Goal: Navigation & Orientation: Find specific page/section

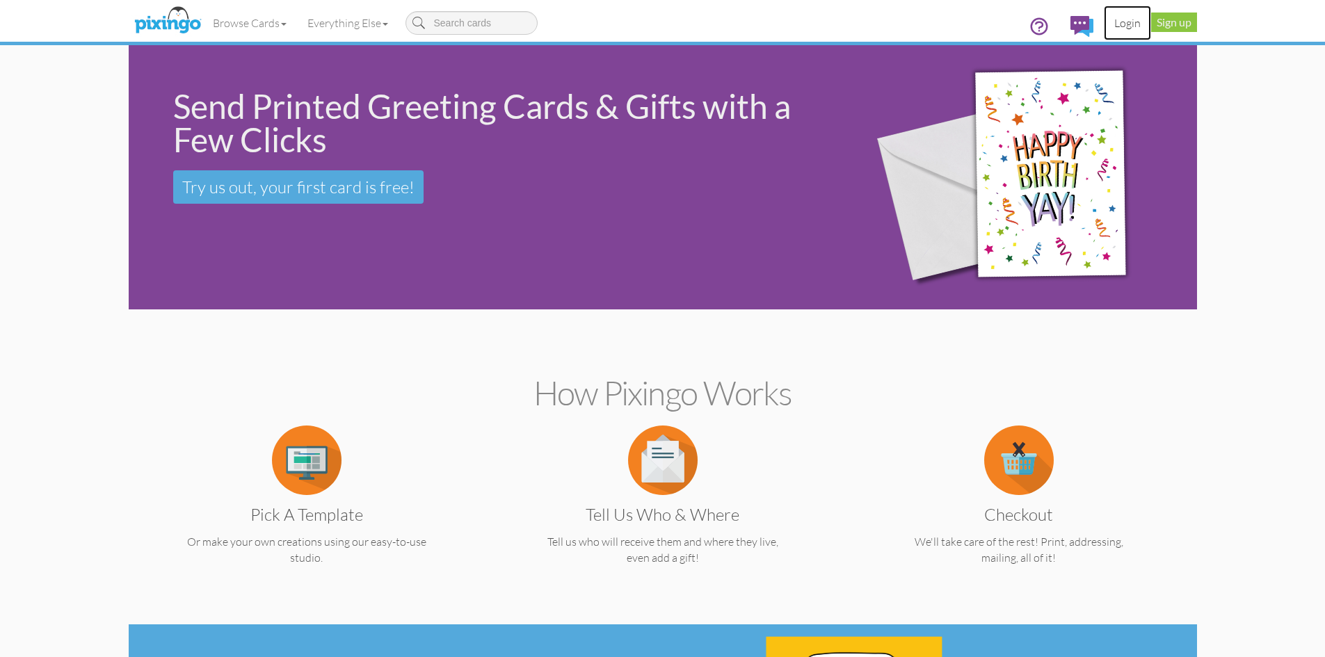
click at [1121, 24] on link "Login" at bounding box center [1127, 23] width 47 height 35
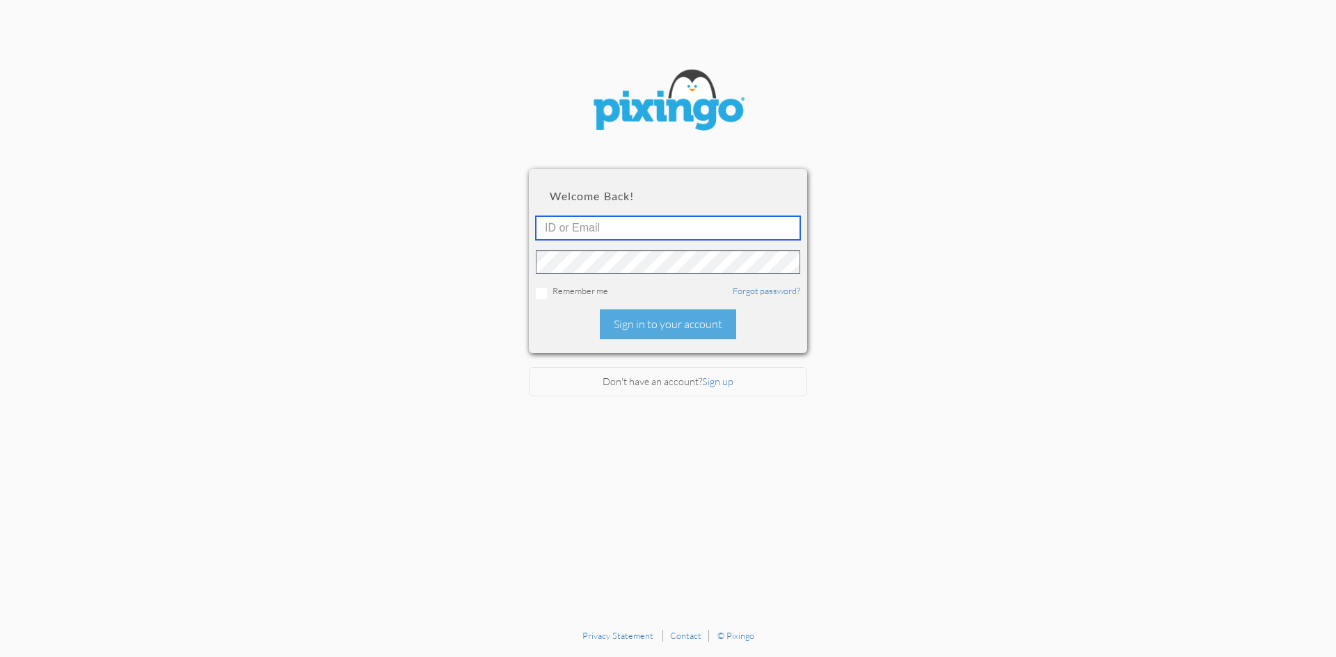
type input "R10401"
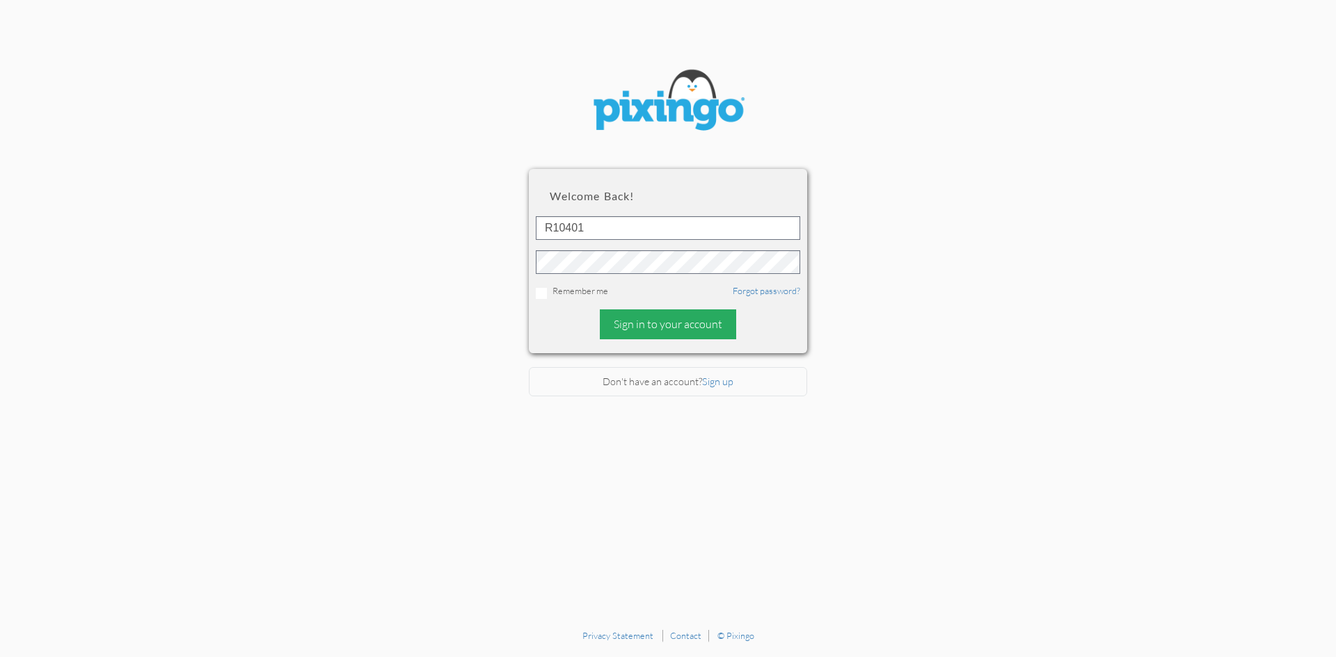
click at [668, 314] on div "Sign in to your account" at bounding box center [668, 325] width 136 height 30
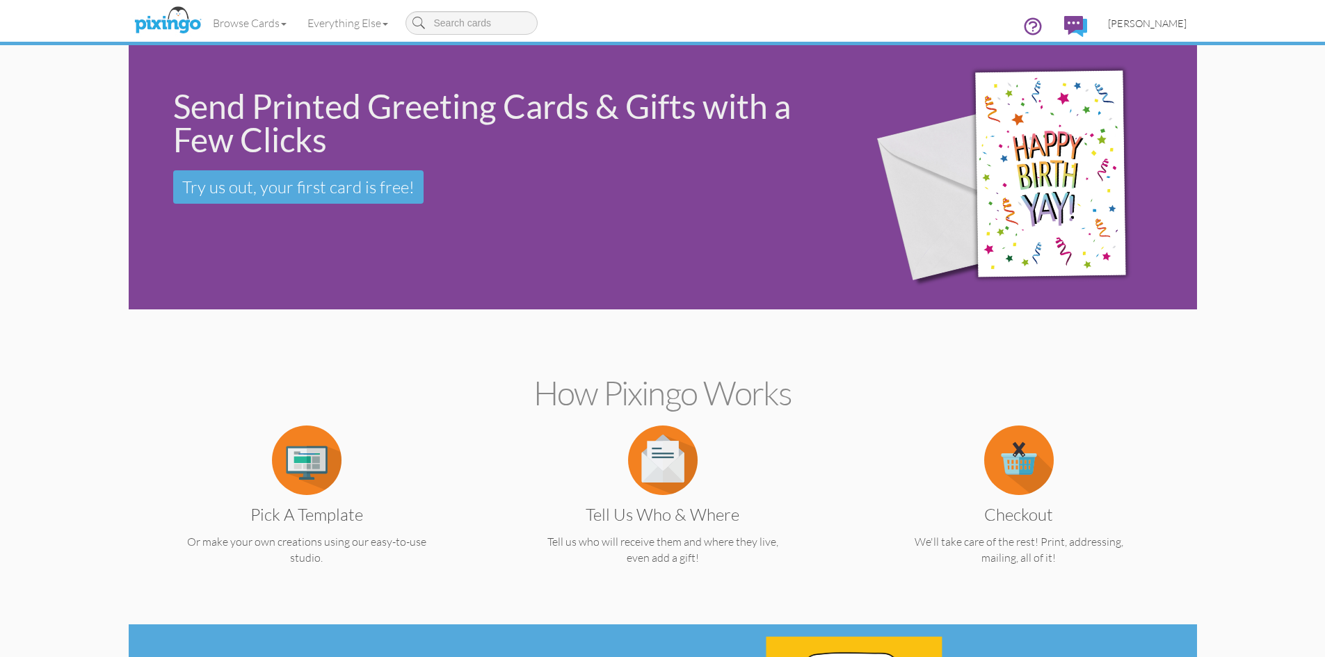
click at [1160, 30] on link "[PERSON_NAME]" at bounding box center [1147, 23] width 99 height 35
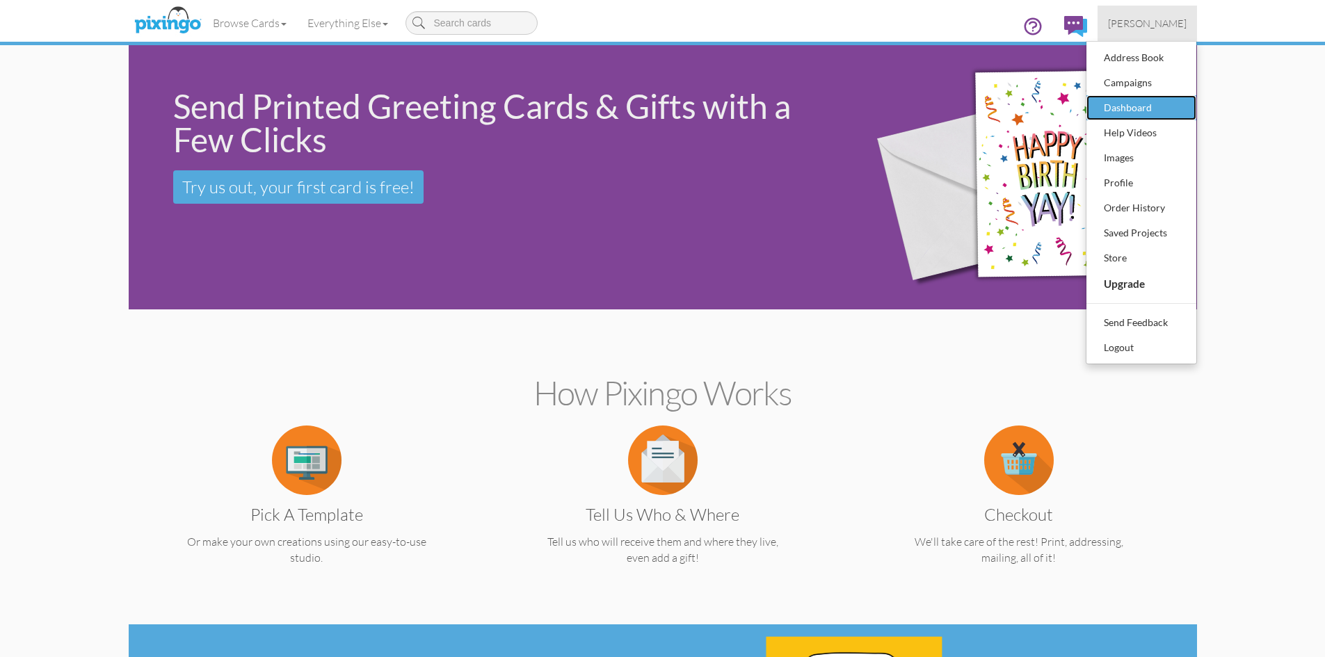
click at [1139, 107] on div "Dashboard" at bounding box center [1142, 107] width 82 height 21
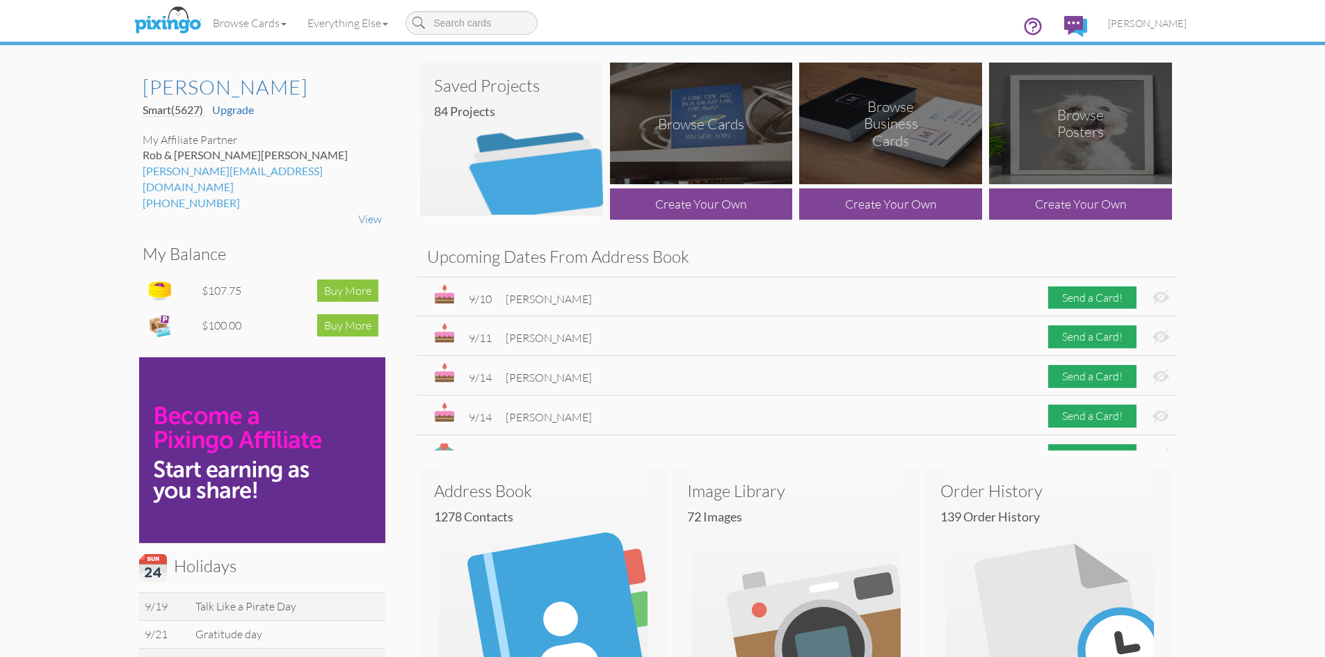
click at [516, 127] on img at bounding box center [511, 139] width 183 height 153
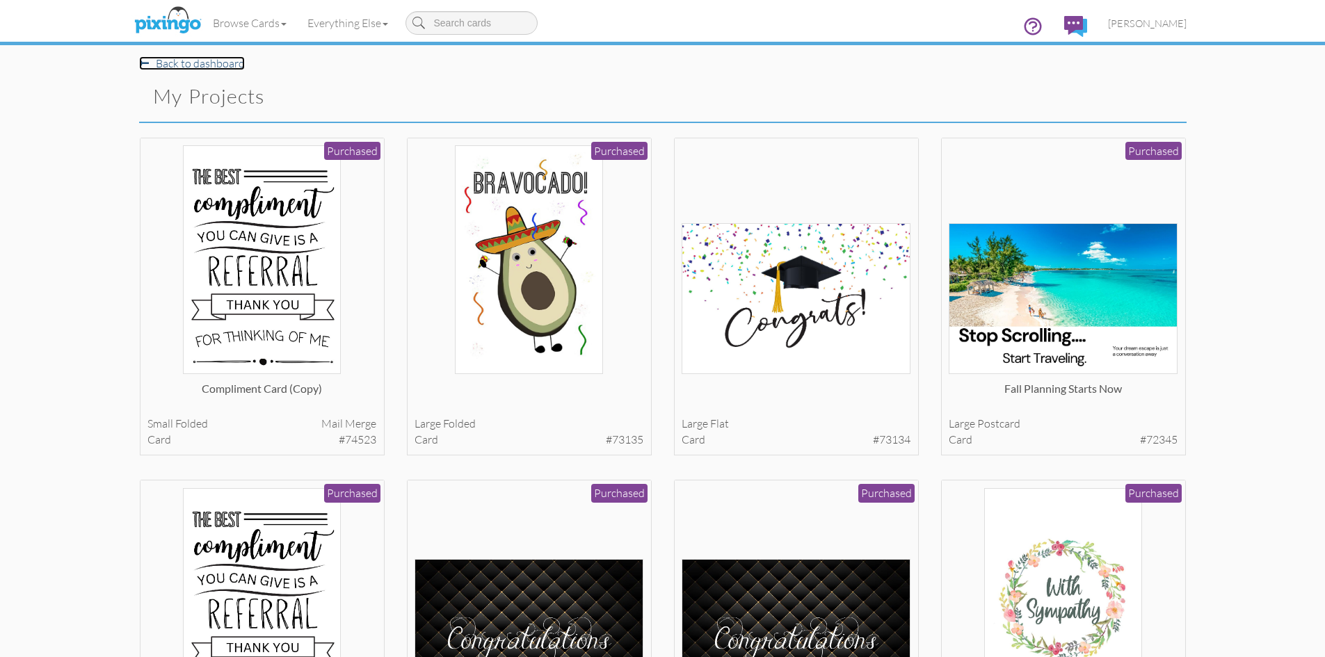
click at [204, 65] on link "Back to dashboard" at bounding box center [192, 63] width 106 height 14
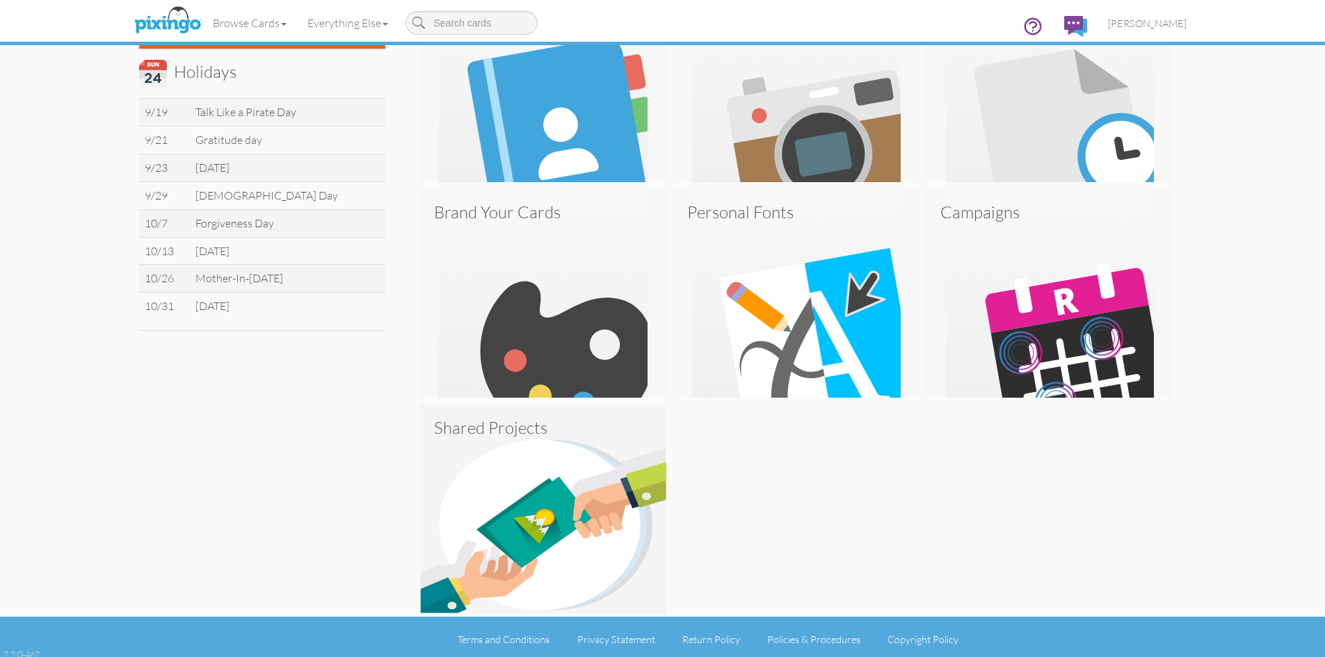
scroll to position [500, 0]
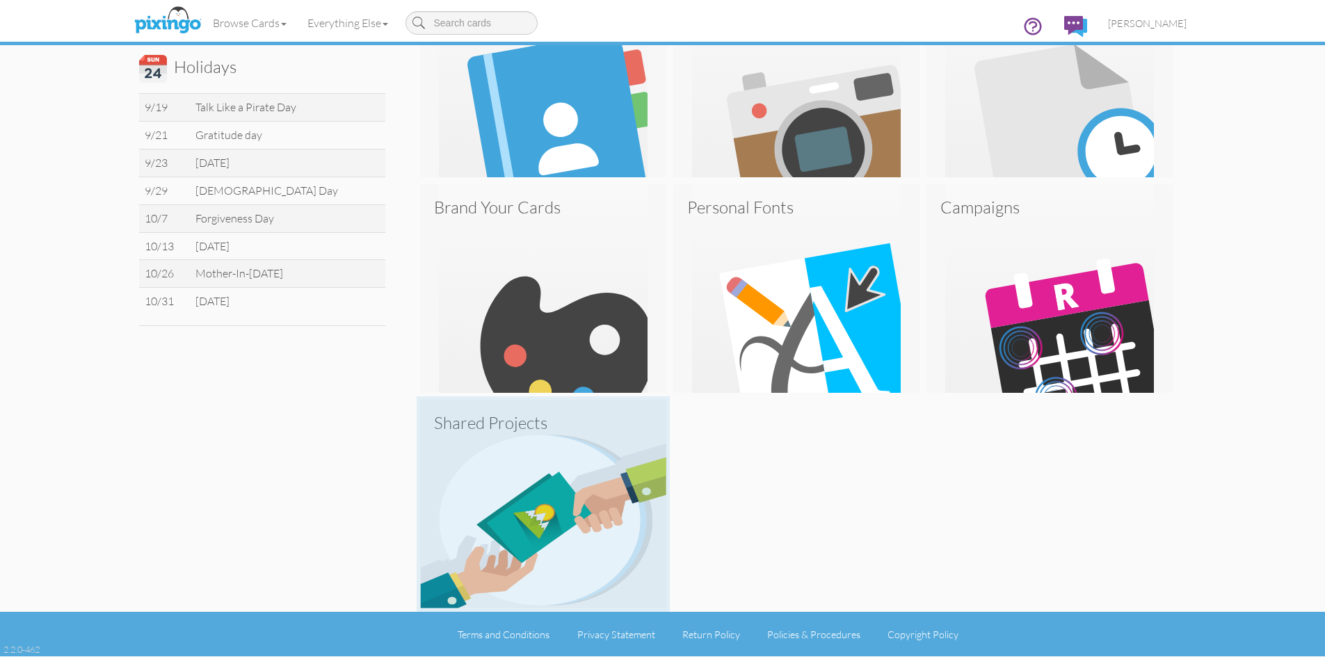
click at [561, 488] on img at bounding box center [543, 504] width 246 height 209
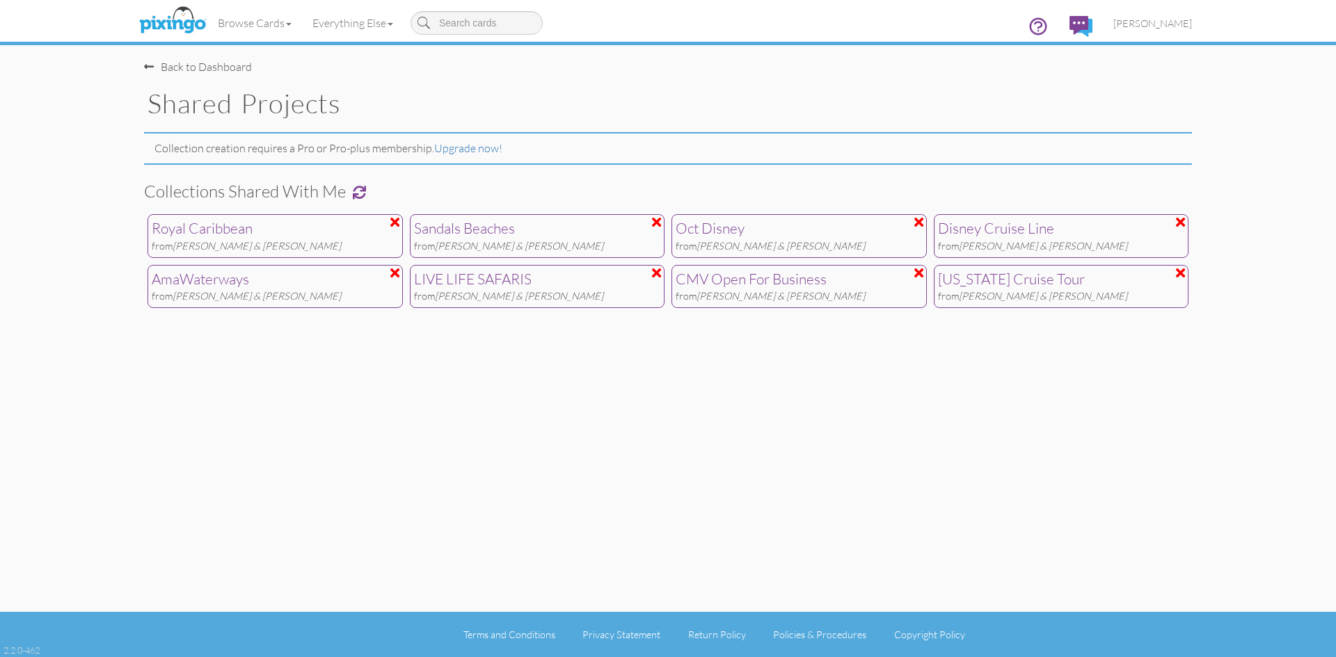
click at [492, 280] on div "LIVE LIFE SAFARIS" at bounding box center [537, 279] width 247 height 21
click at [972, 282] on div "[US_STATE] Cruise Tour" at bounding box center [1061, 279] width 247 height 21
click at [982, 231] on div "Disney Cruise Line" at bounding box center [1061, 228] width 247 height 21
click at [227, 280] on div "AmaWaterways" at bounding box center [275, 279] width 247 height 21
click at [218, 65] on div "Back to Dashboard" at bounding box center [198, 67] width 108 height 16
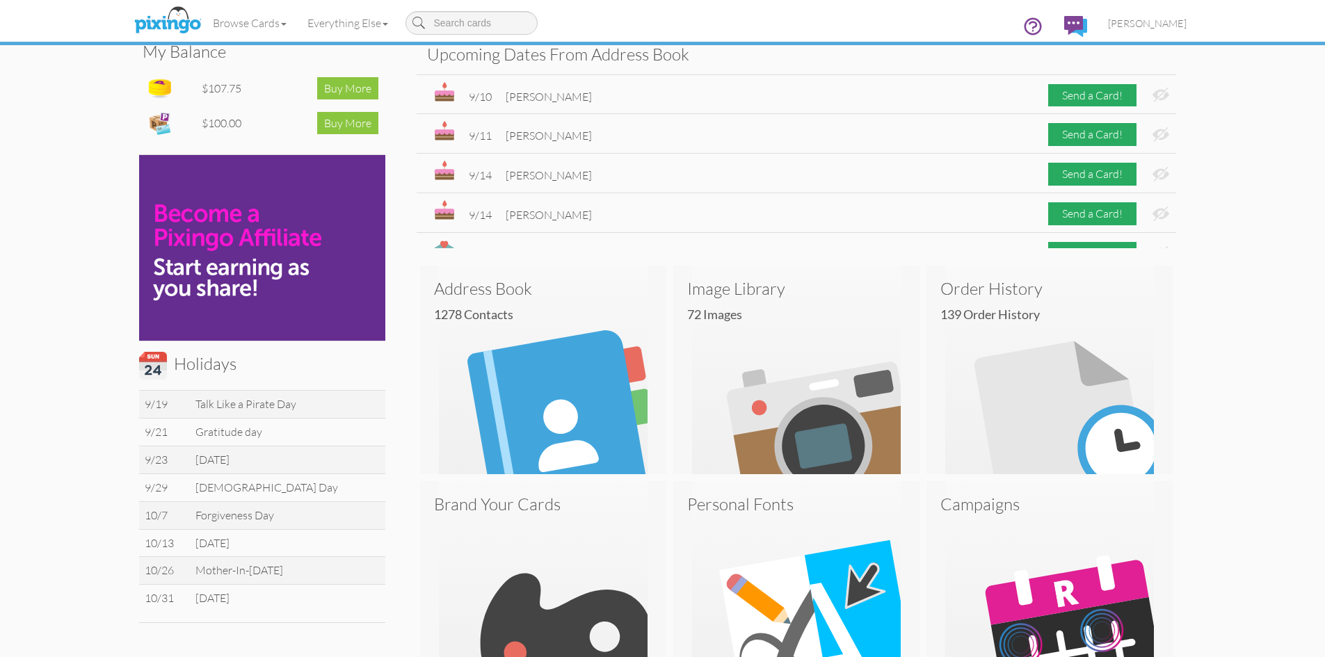
scroll to position [417, 0]
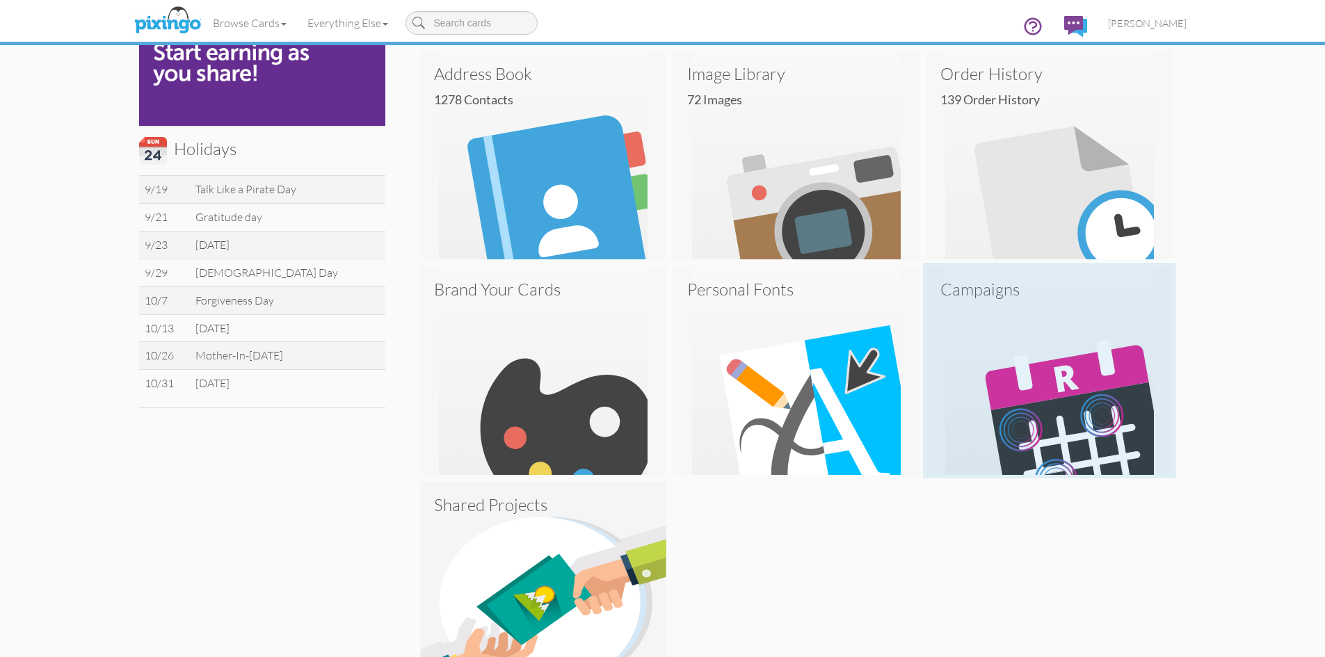
click at [1032, 329] on img at bounding box center [1050, 370] width 246 height 209
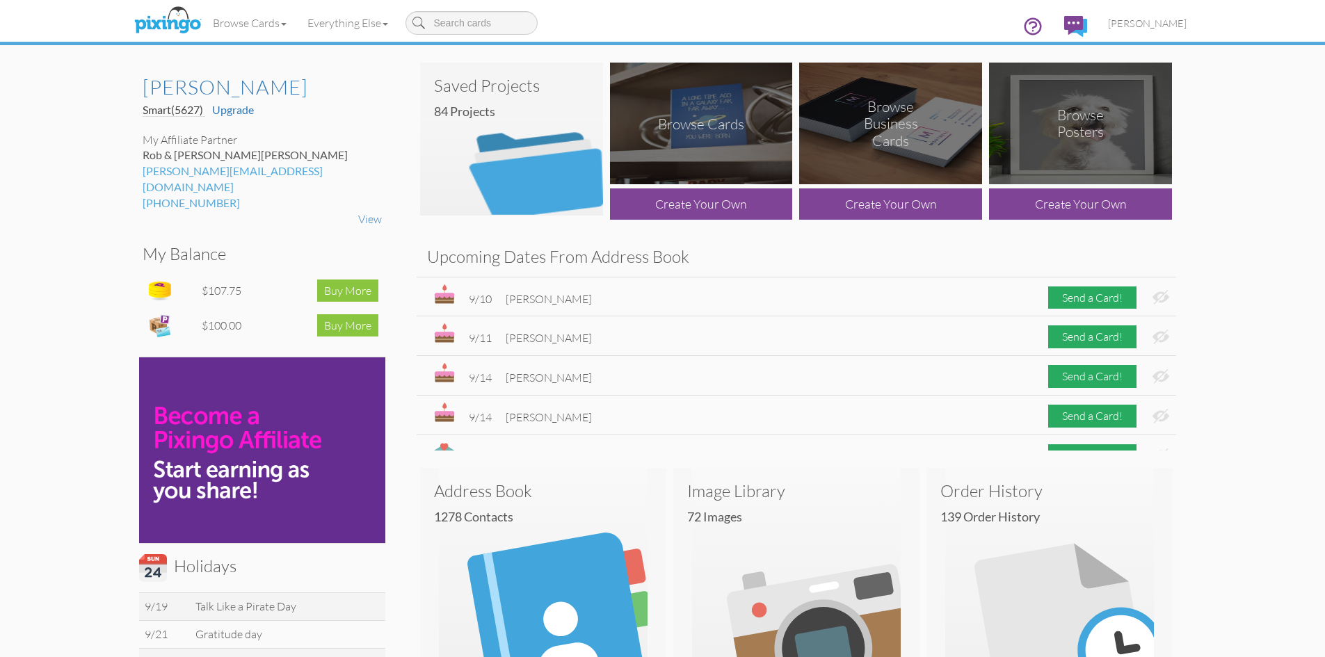
click at [510, 138] on img at bounding box center [511, 139] width 183 height 153
